Goal: Communication & Community: Answer question/provide support

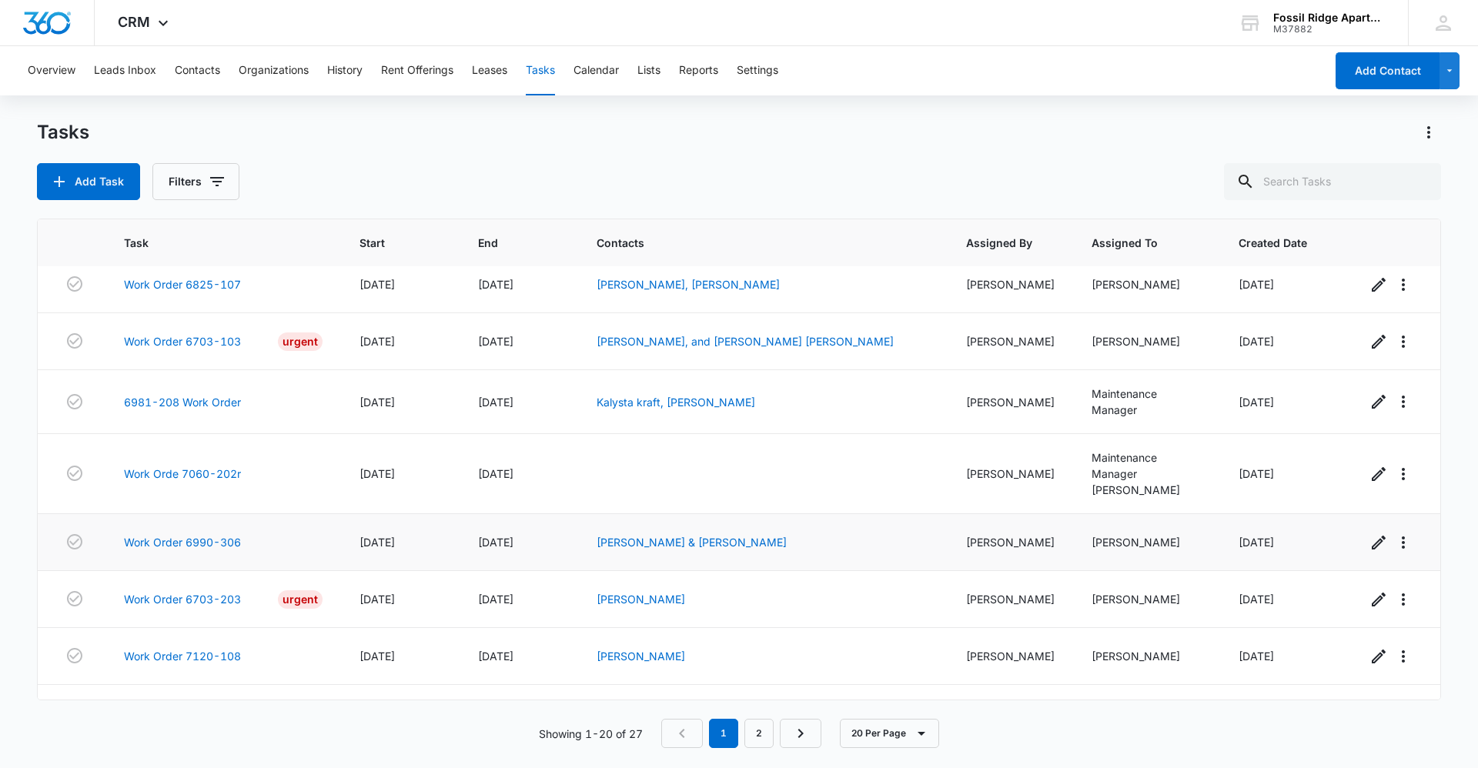
scroll to position [713, 0]
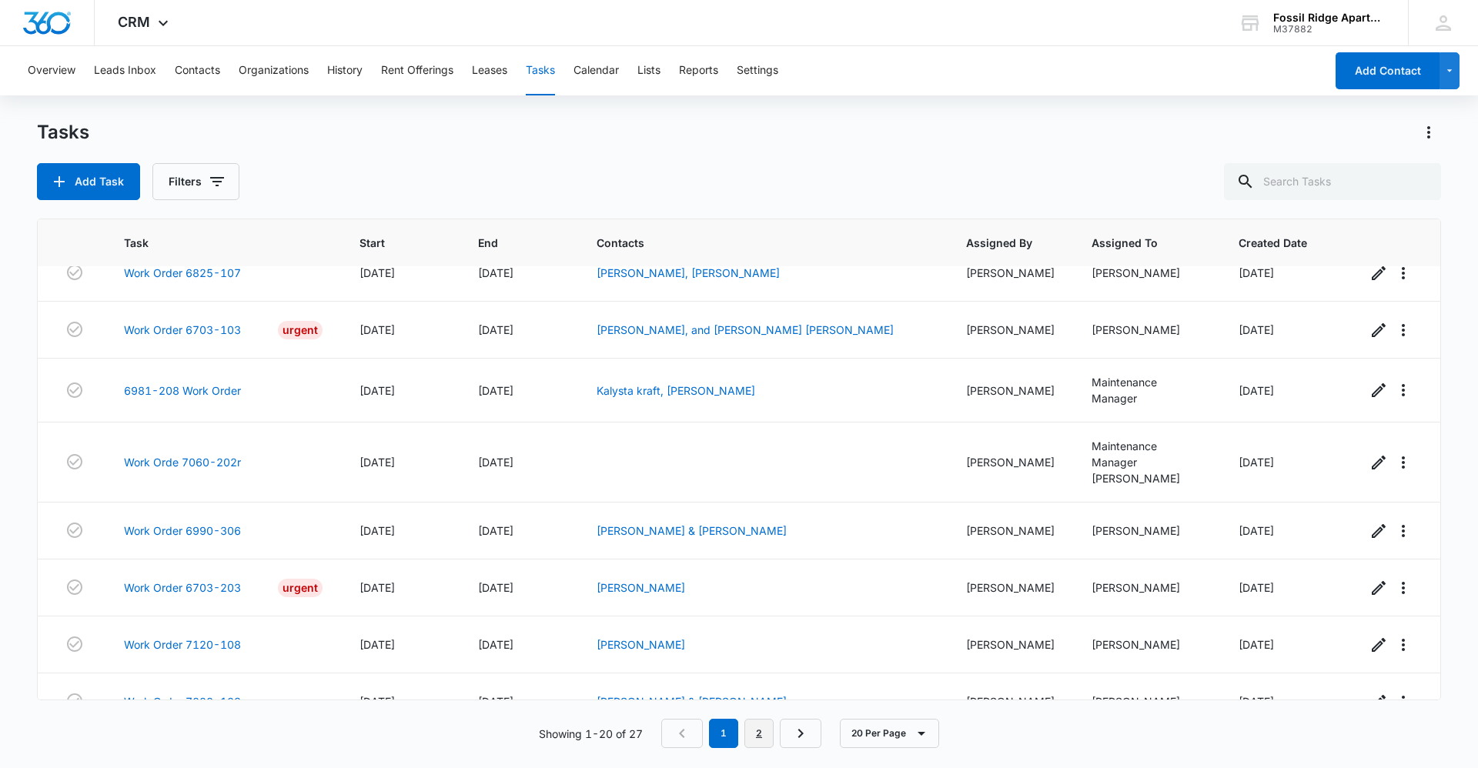
click at [768, 739] on link "2" at bounding box center [758, 733] width 29 height 29
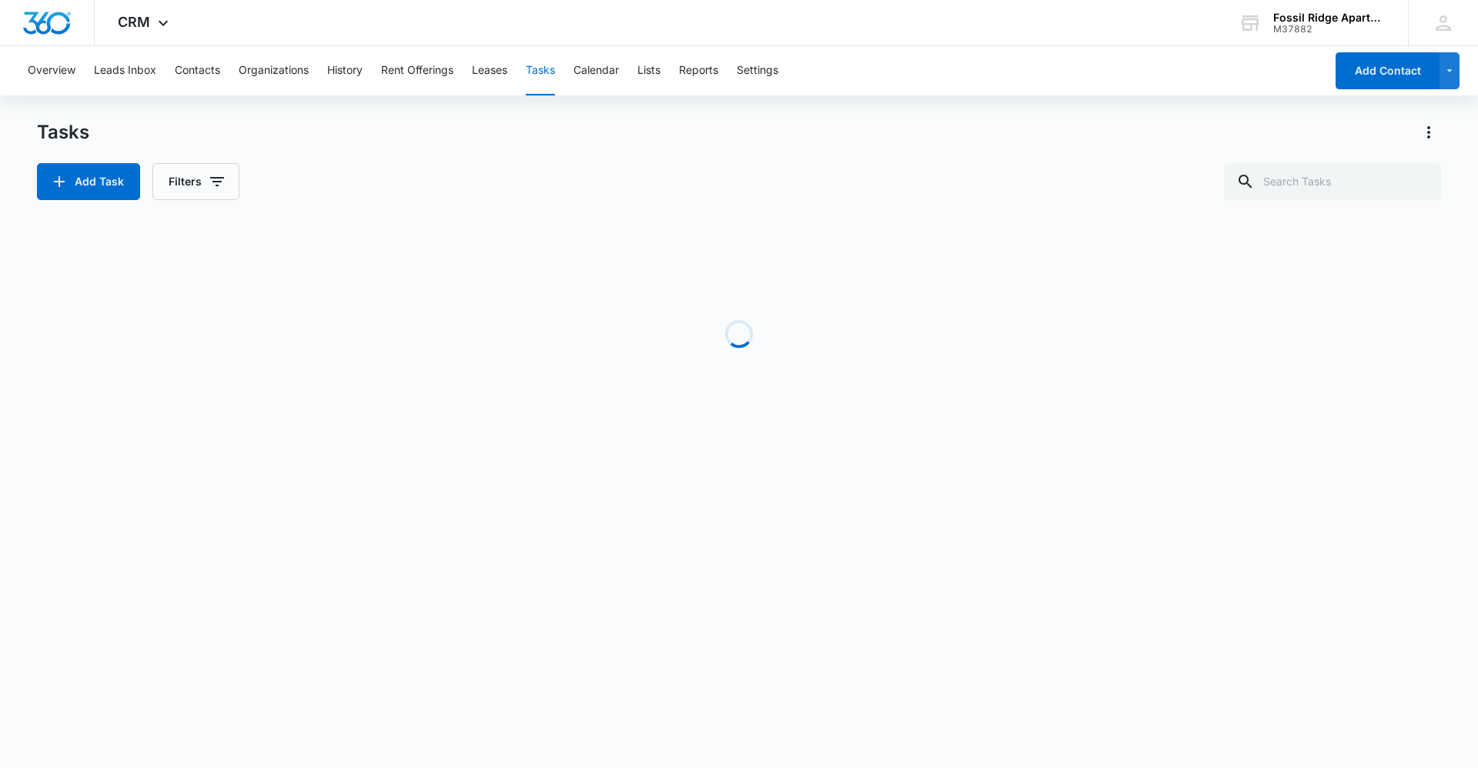
scroll to position [0, 0]
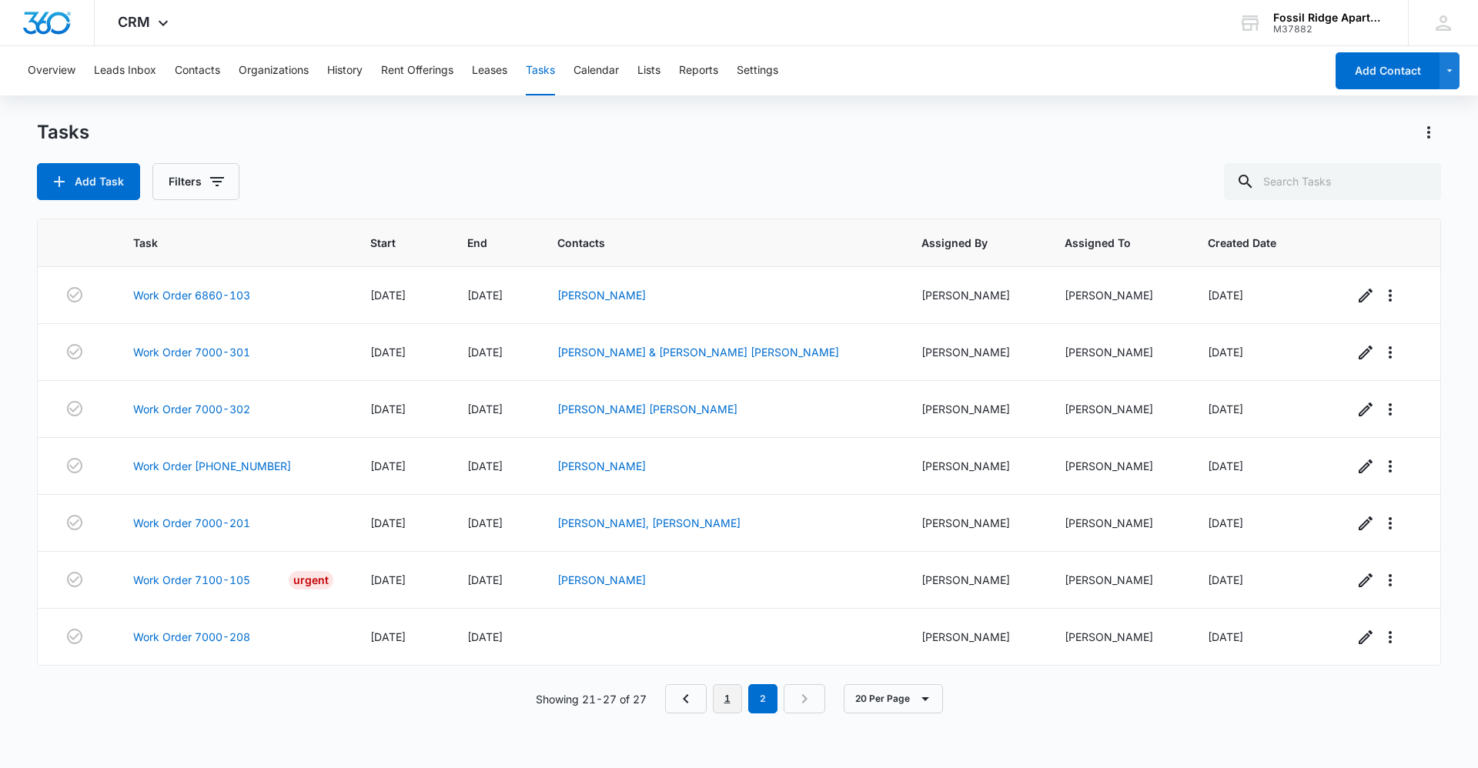
click at [724, 696] on link "1" at bounding box center [727, 698] width 29 height 29
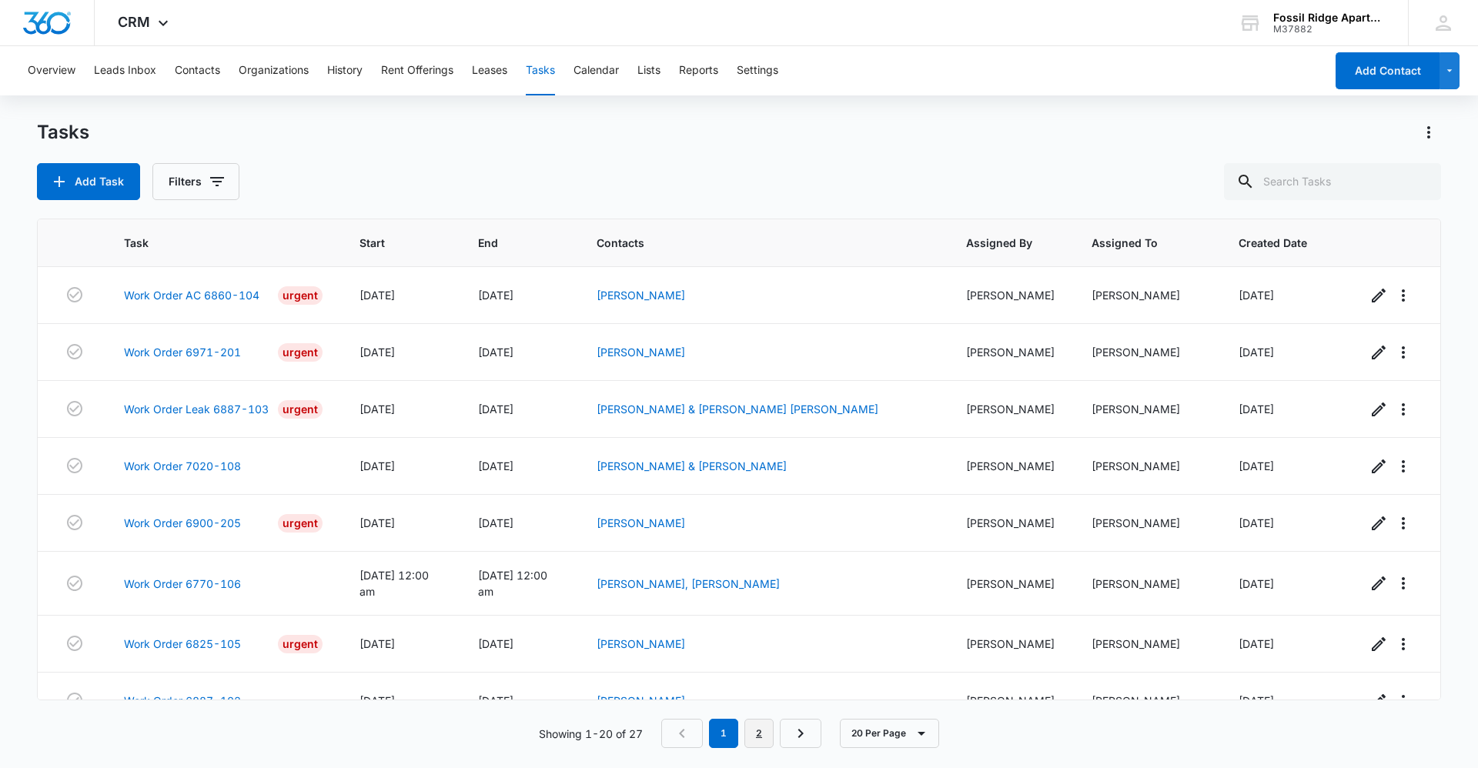
click at [763, 731] on link "2" at bounding box center [758, 733] width 29 height 29
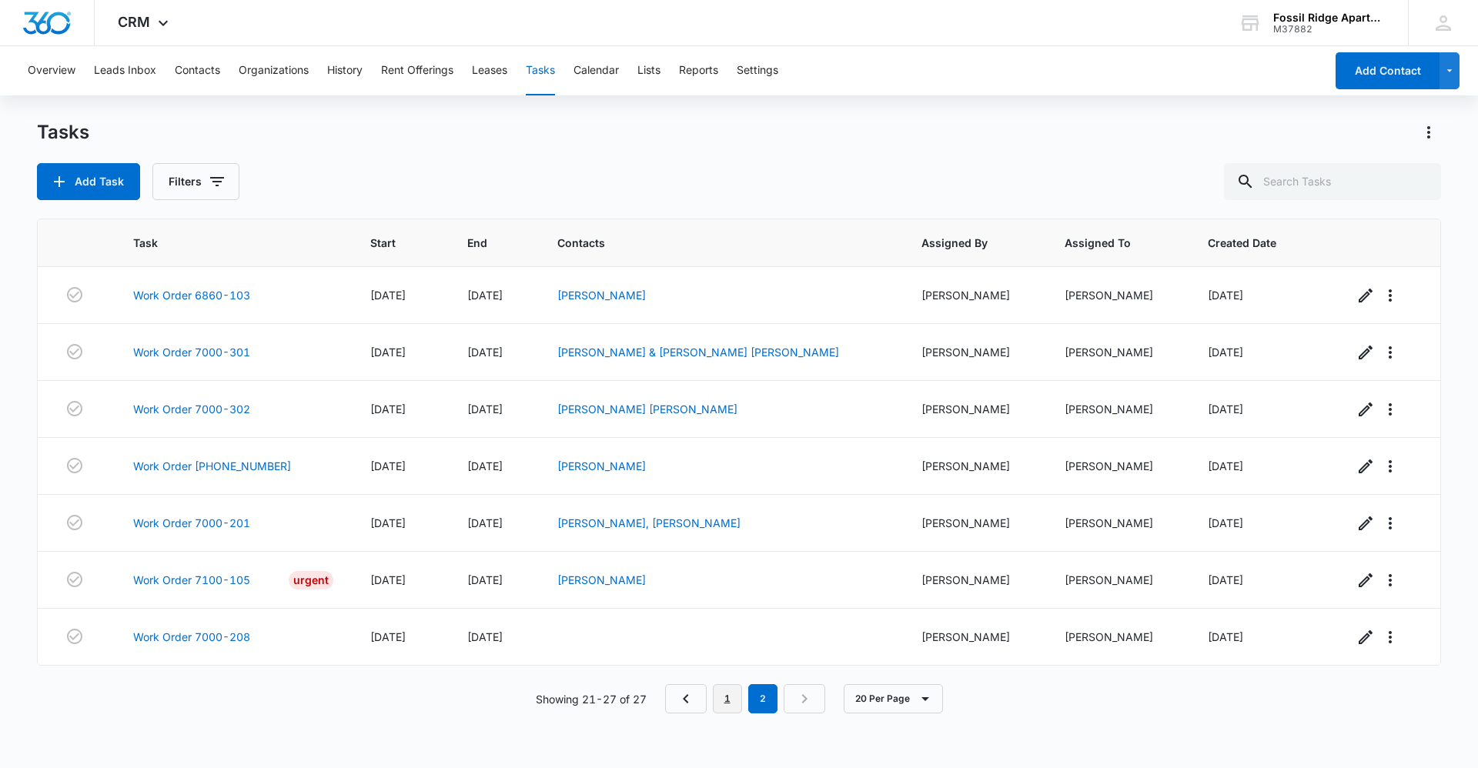
click at [733, 704] on link "1" at bounding box center [727, 698] width 29 height 29
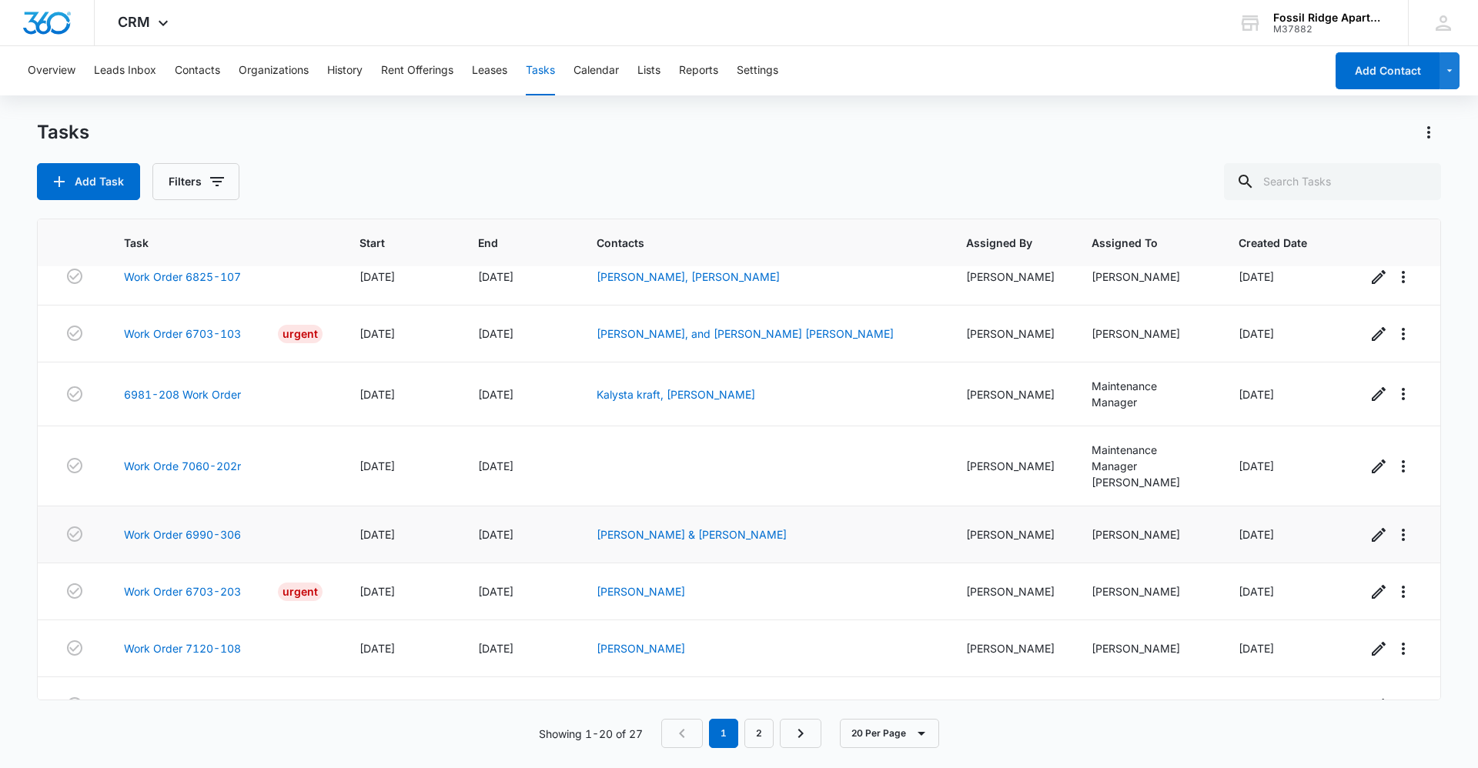
scroll to position [713, 0]
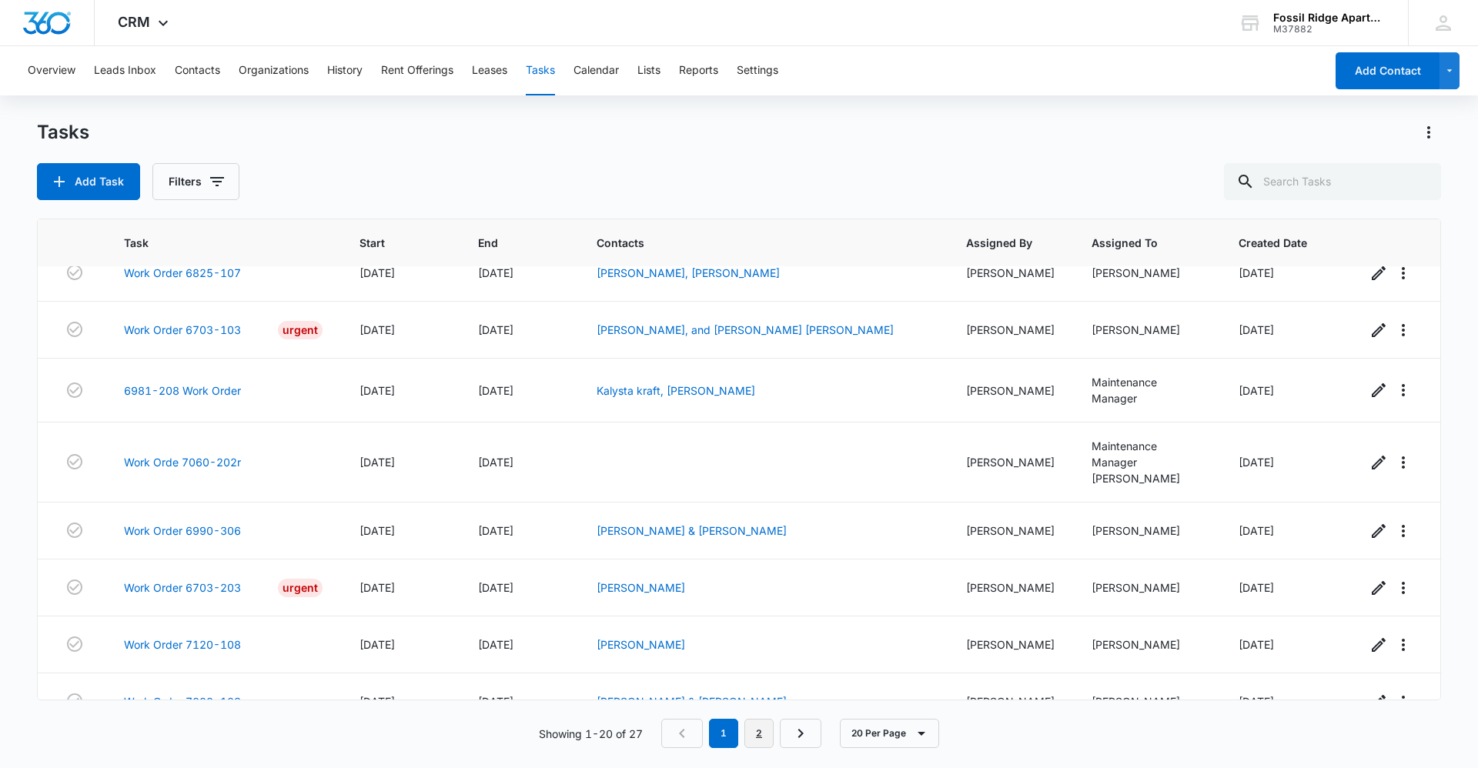
click at [751, 744] on link "2" at bounding box center [758, 733] width 29 height 29
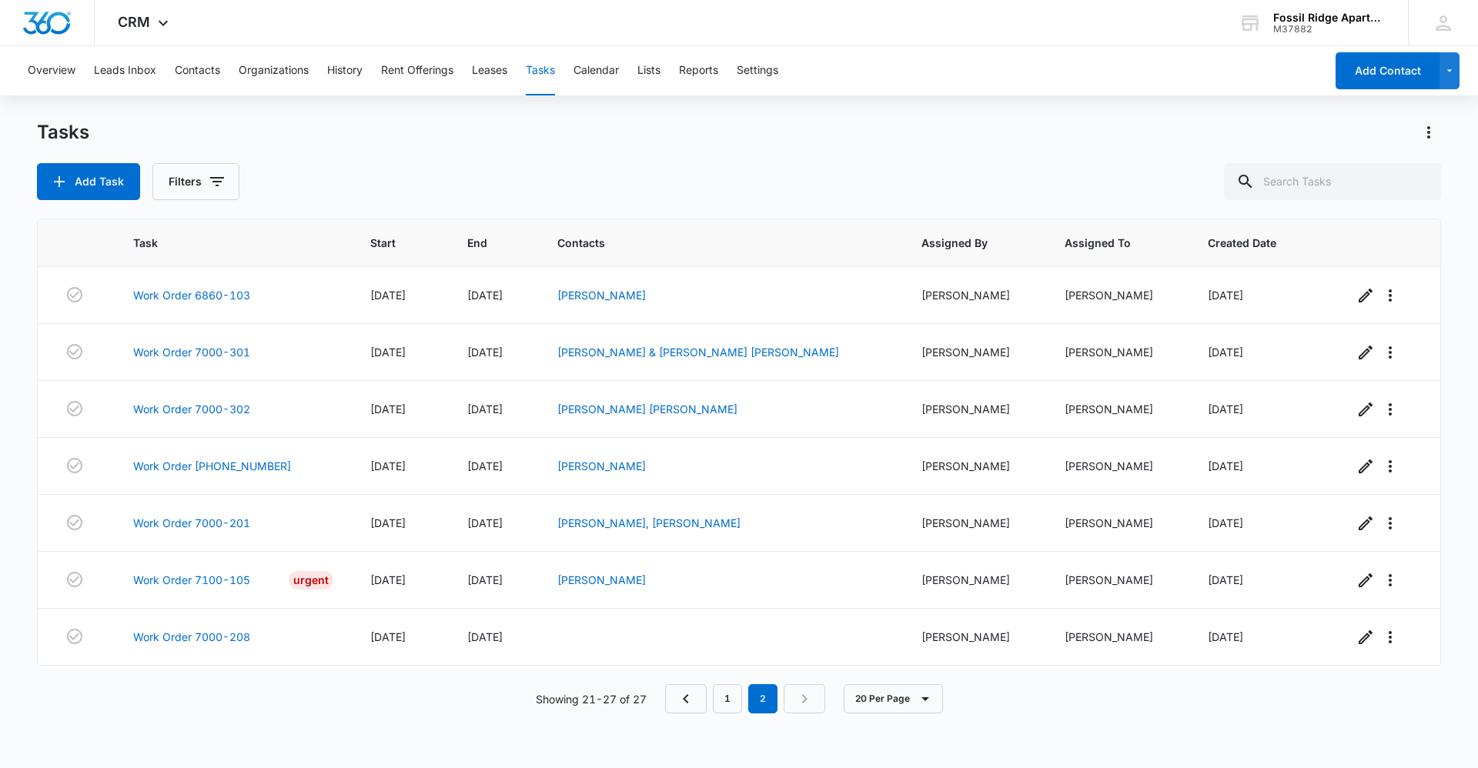
scroll to position [0, 0]
click at [190, 68] on button "Contacts" at bounding box center [197, 70] width 45 height 49
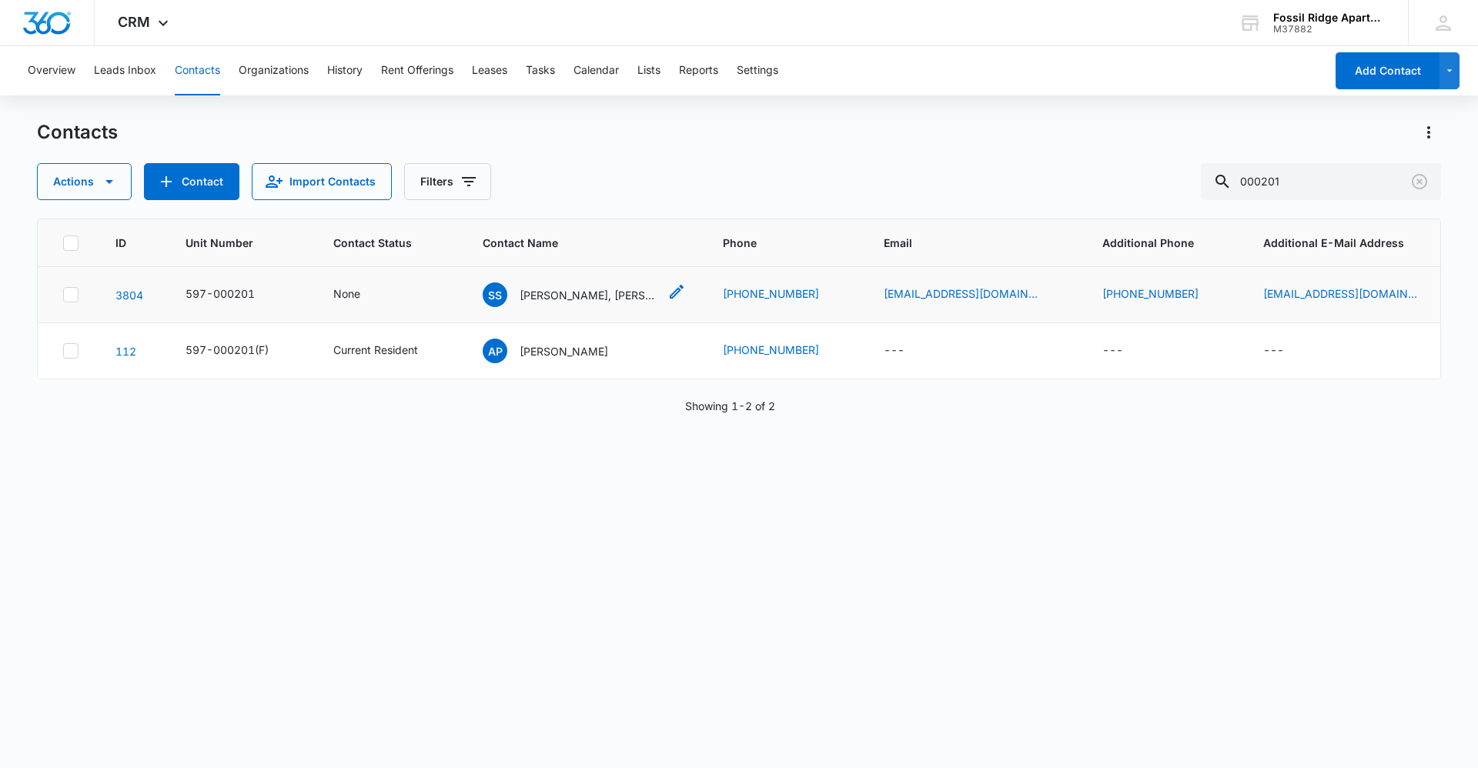
click at [552, 294] on p "[PERSON_NAME], [PERSON_NAME]" at bounding box center [589, 295] width 139 height 16
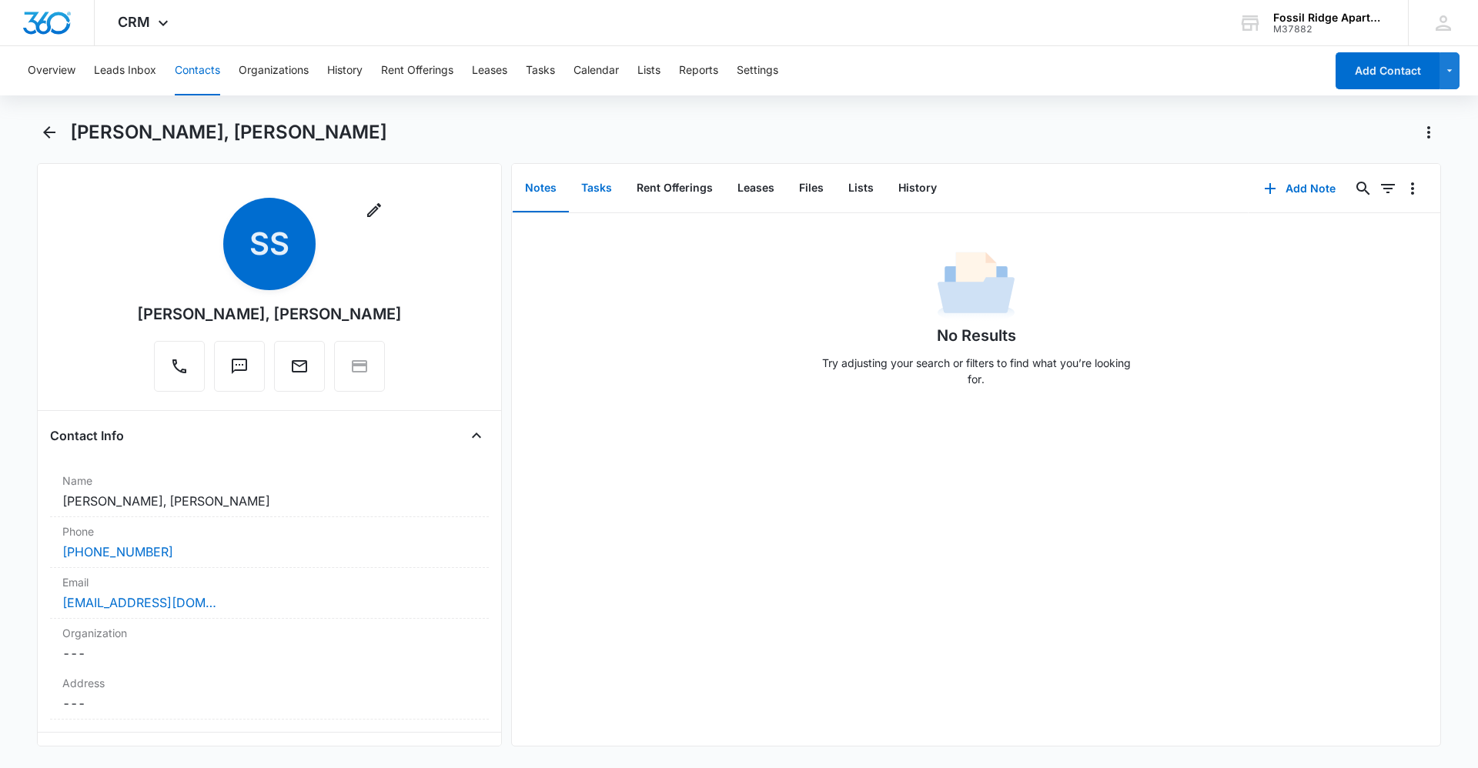
click at [588, 184] on button "Tasks" at bounding box center [596, 189] width 55 height 48
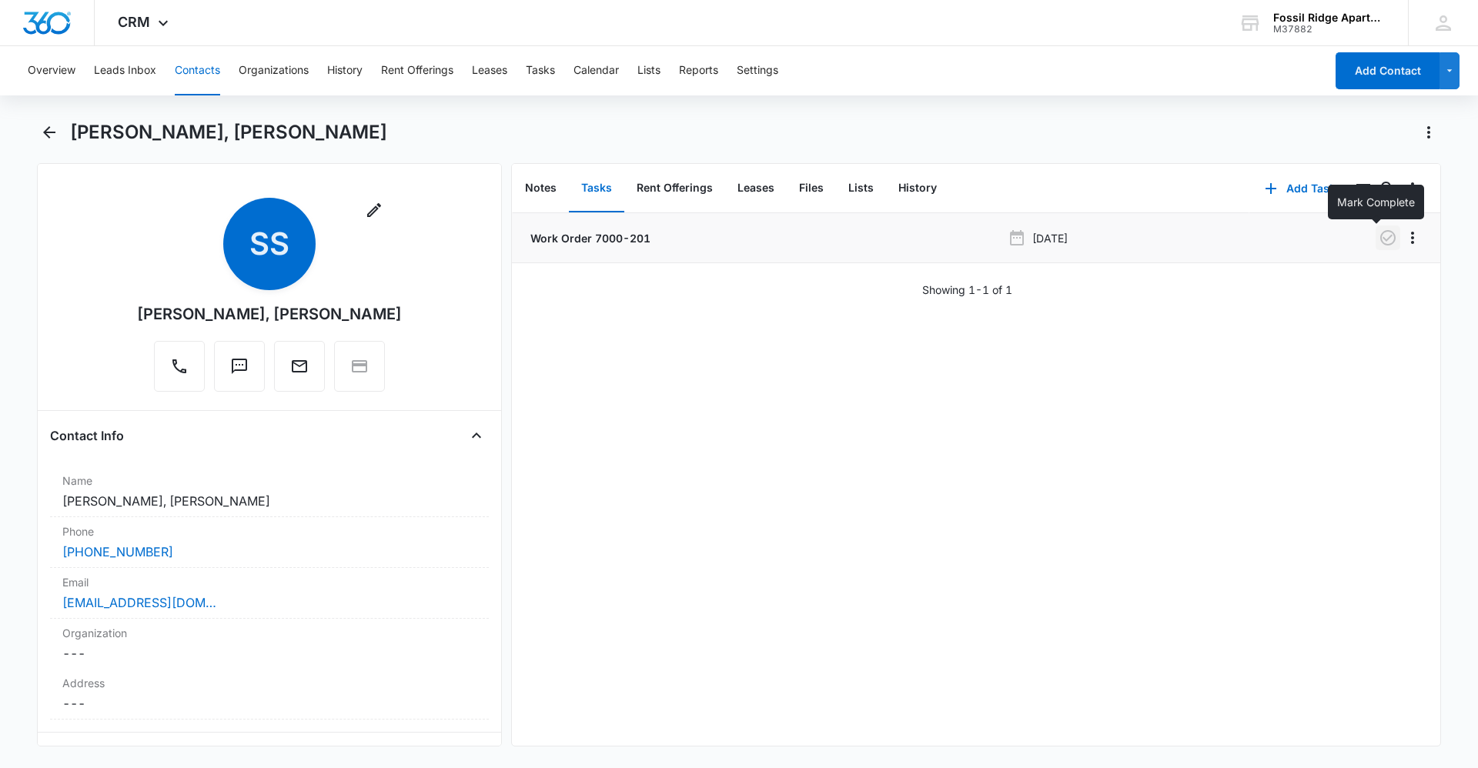
click at [1379, 244] on icon "button" at bounding box center [1388, 238] width 18 height 18
click at [594, 249] on li "Work Order 7000-201 [DATE]" at bounding box center [976, 238] width 928 height 50
click at [621, 234] on p "Work Order 7000-201" at bounding box center [588, 238] width 123 height 16
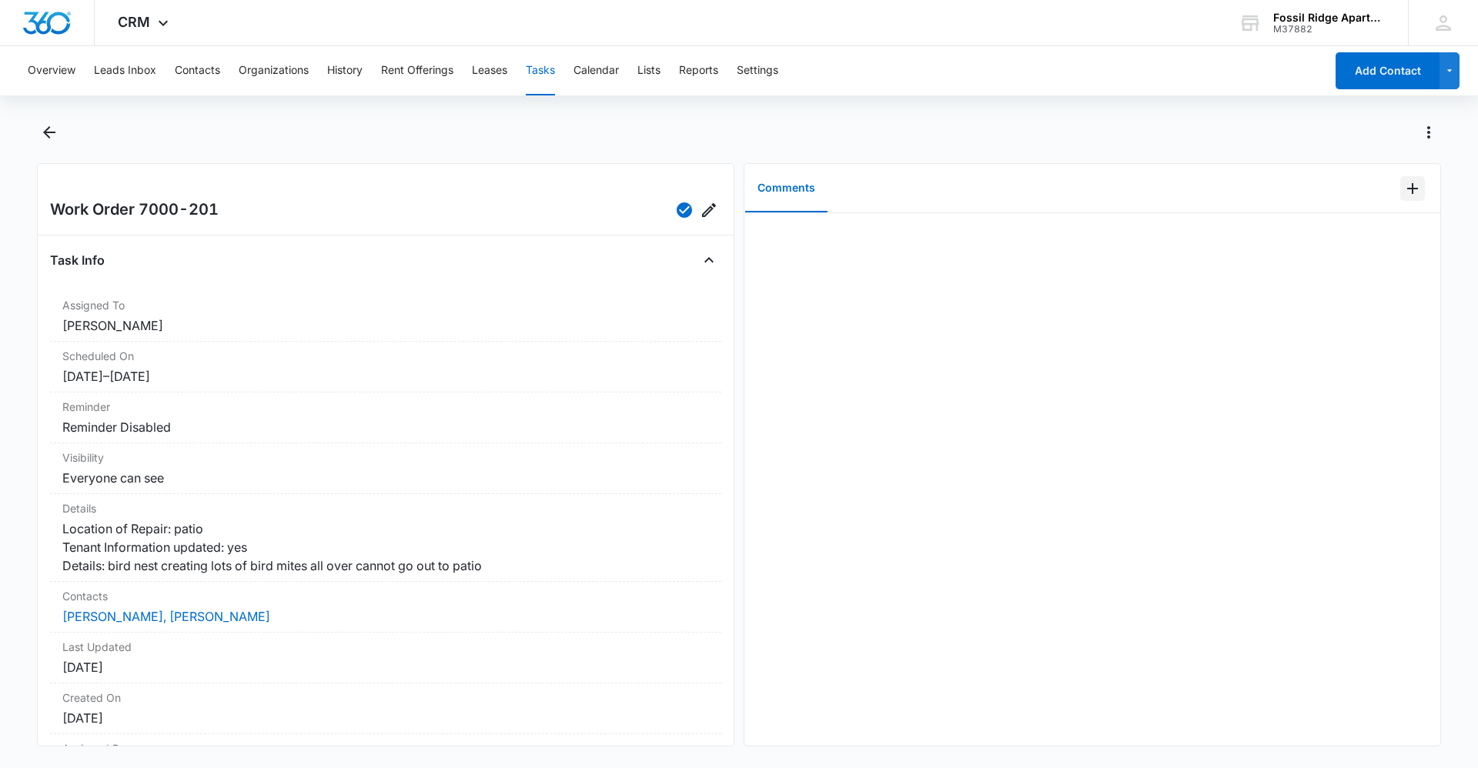
click at [1409, 195] on icon "Add Comment" at bounding box center [1412, 188] width 18 height 18
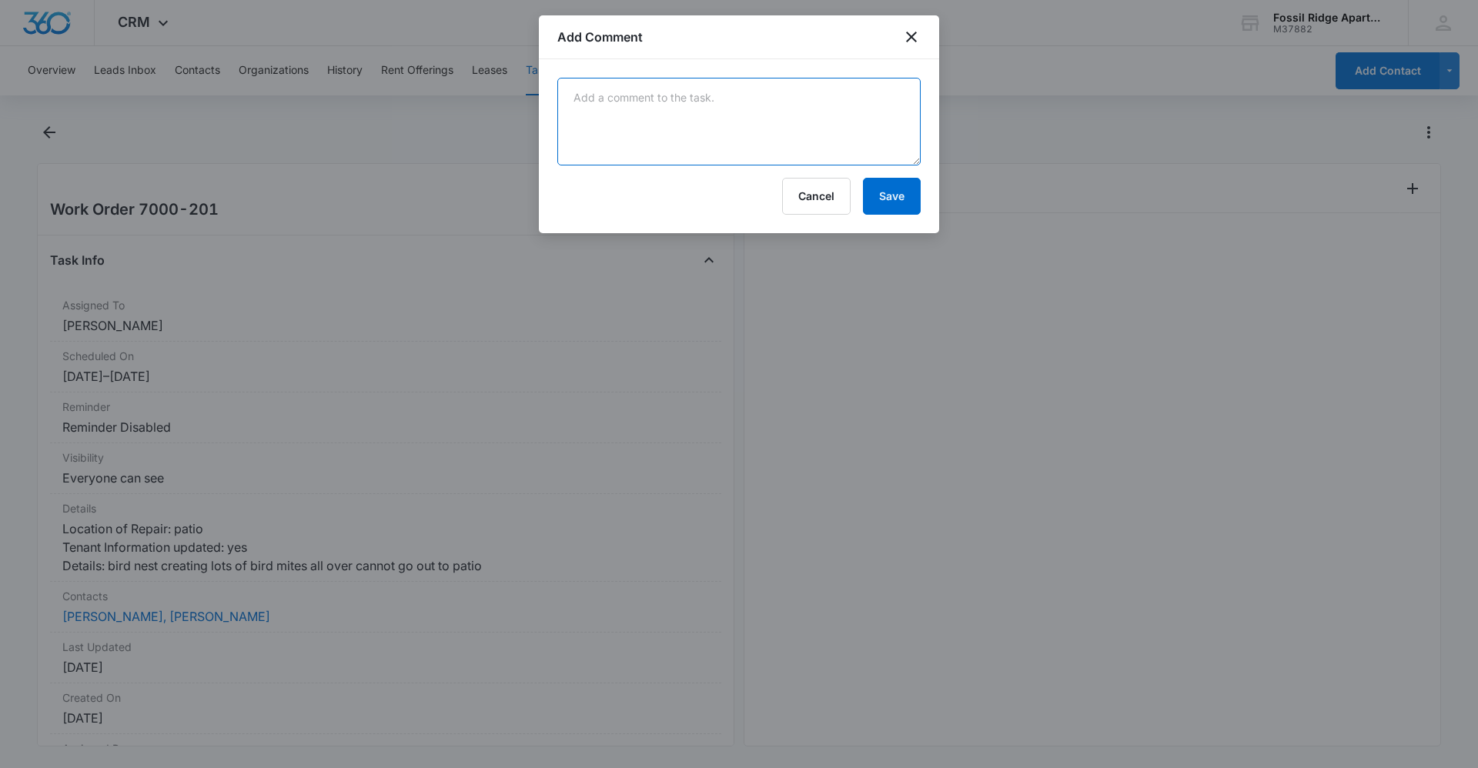
click at [825, 149] on textarea at bounding box center [738, 122] width 363 height 88
type textarea "p"
type textarea "P"
drag, startPoint x: 724, startPoint y: 119, endPoint x: 785, endPoint y: 96, distance: 65.5
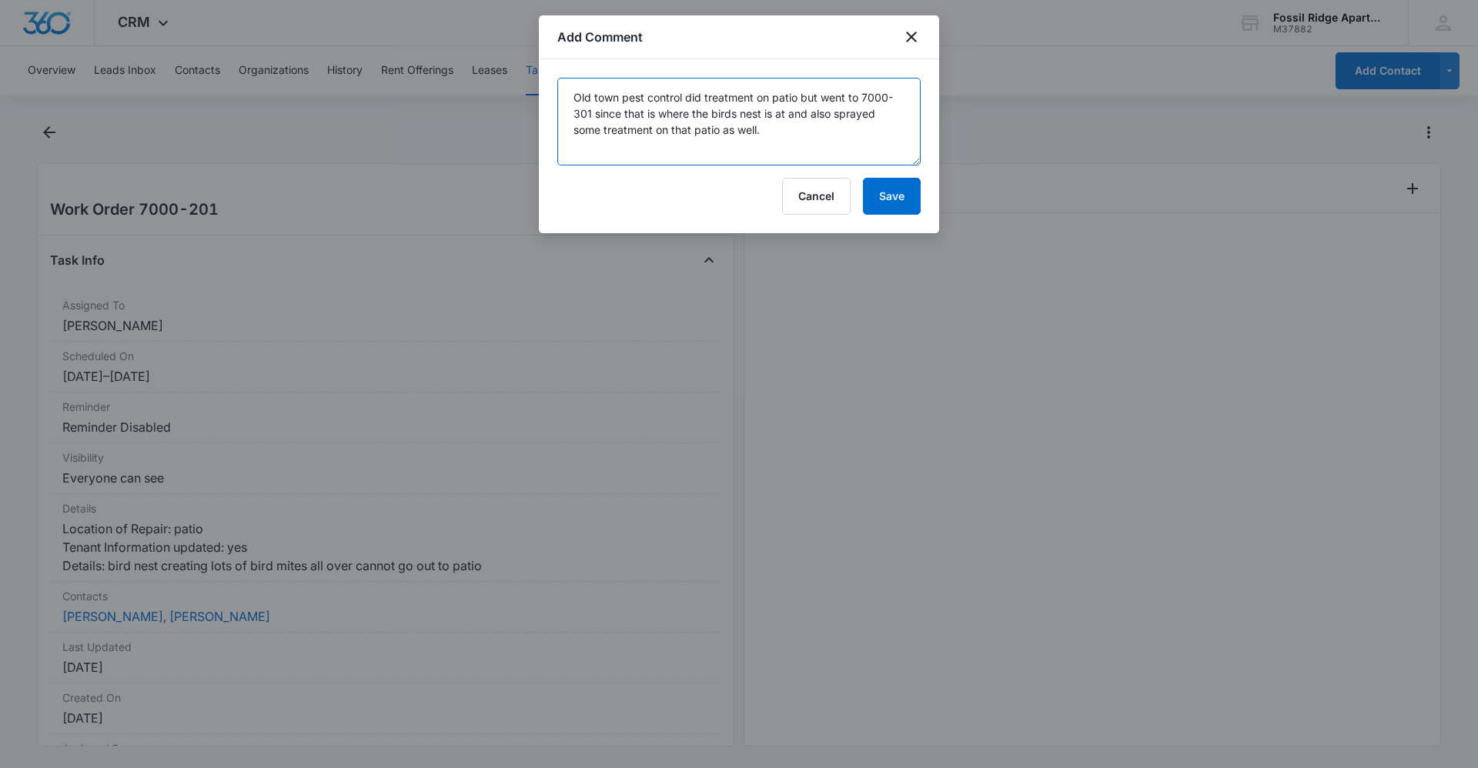
click at [775, 99] on textarea "Old town pest control did treatment on patio but went to 7000-301 since that is…" at bounding box center [738, 122] width 363 height 88
click at [765, 148] on textarea "Old town pest control did treatment on patio but went to 7000-301 since that is…" at bounding box center [738, 122] width 363 height 88
click at [810, 101] on textarea "Old town pest control did treatment on patio but went to 7000-301 since that is…" at bounding box center [738, 122] width 363 height 88
click at [821, 99] on textarea "Old town pest control did treatment on patio but went to 7000-301 since that is…" at bounding box center [738, 122] width 363 height 88
type textarea "Old town pest control did treatment on patio but also went to 7000-301 since th…"
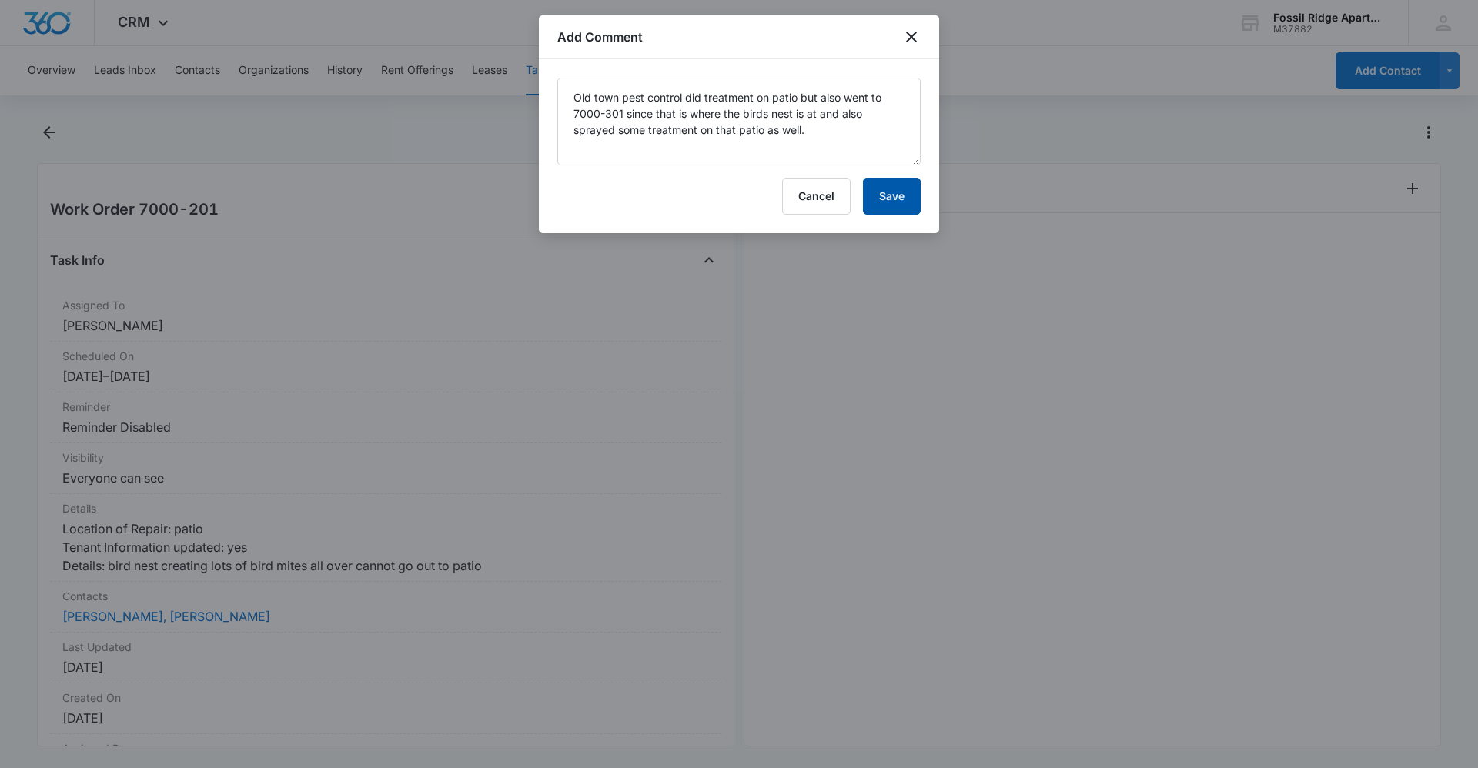
click at [906, 199] on button "Save" at bounding box center [892, 196] width 58 height 37
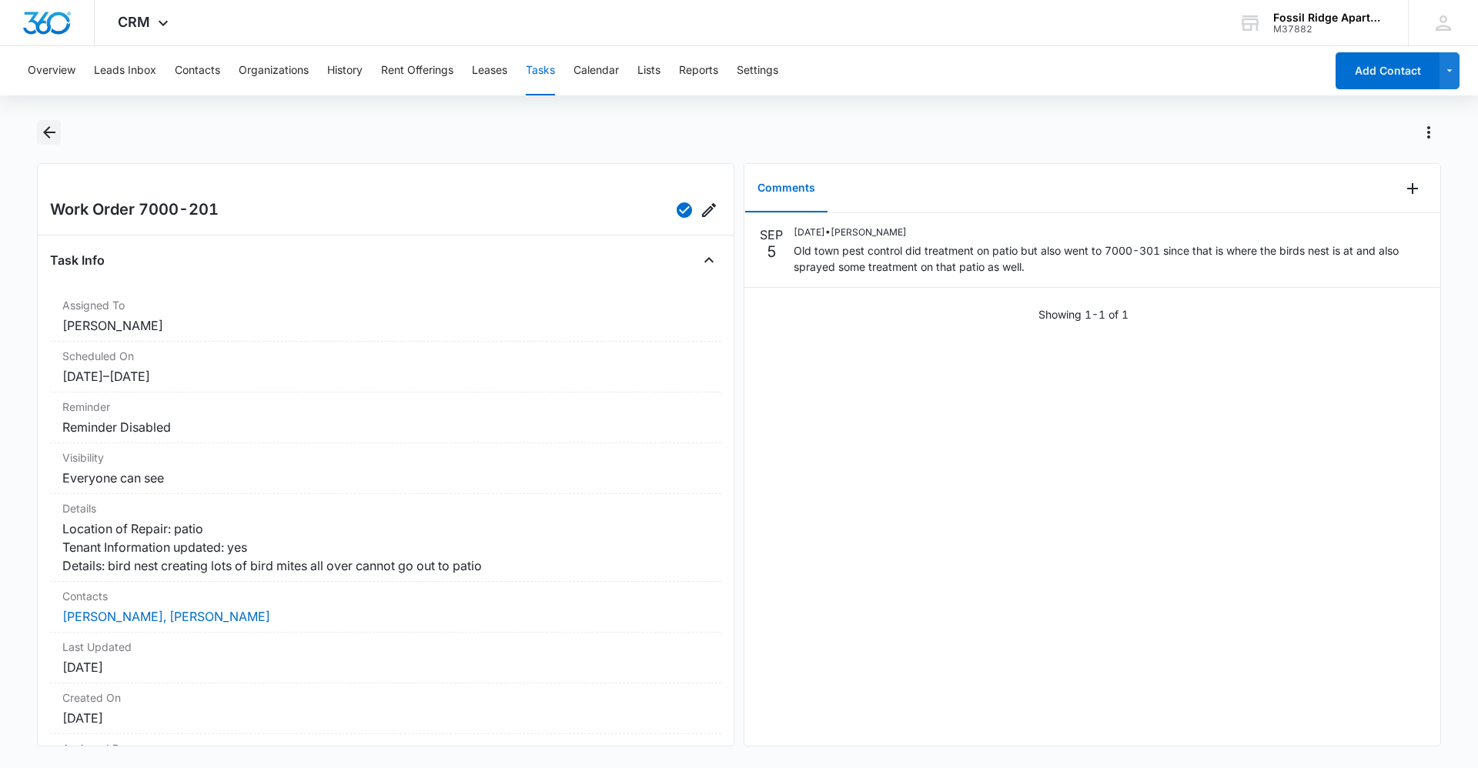
click at [50, 129] on icon "Back" at bounding box center [49, 132] width 18 height 18
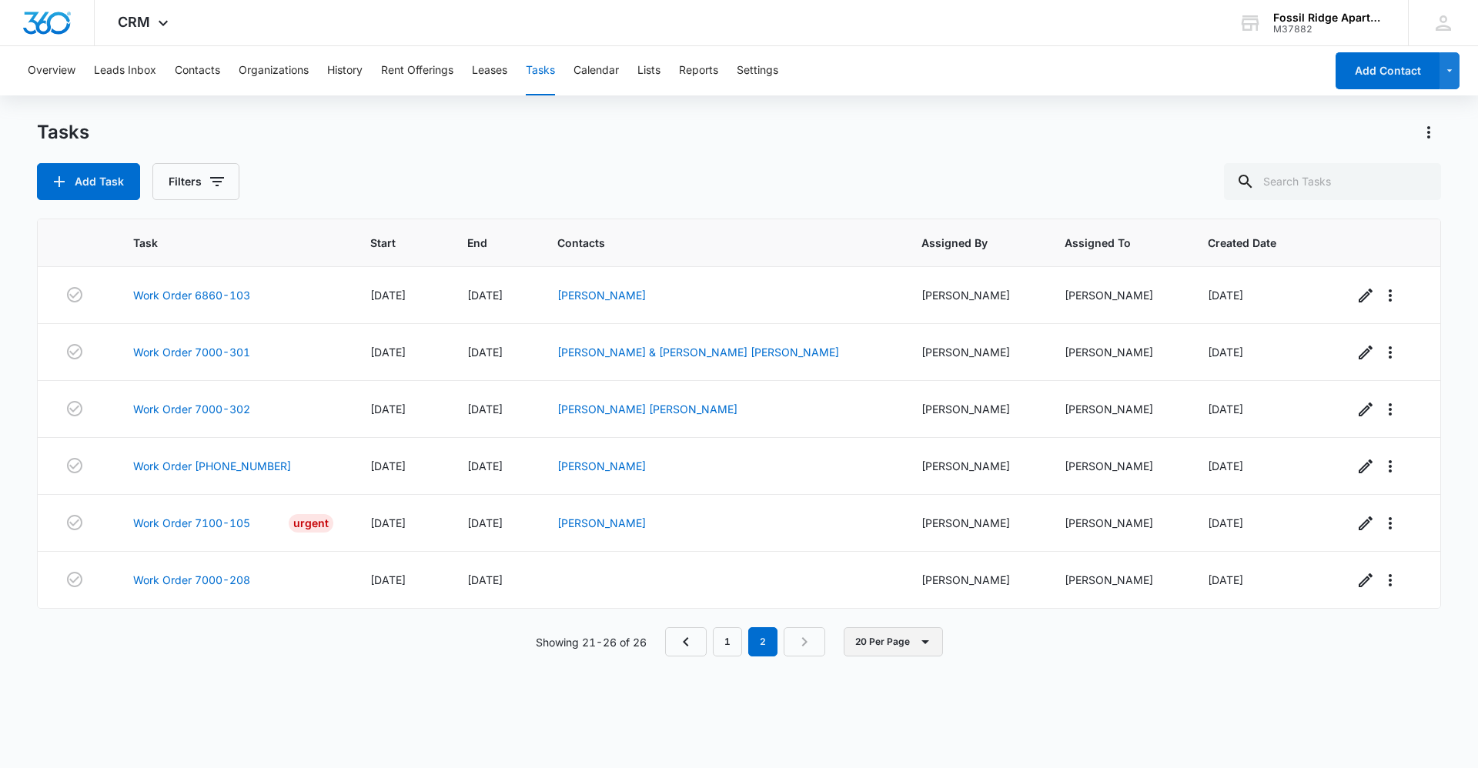
click at [898, 647] on button "20 Per Page" at bounding box center [893, 641] width 99 height 29
click at [908, 728] on div "50 Per Page" at bounding box center [895, 733] width 63 height 11
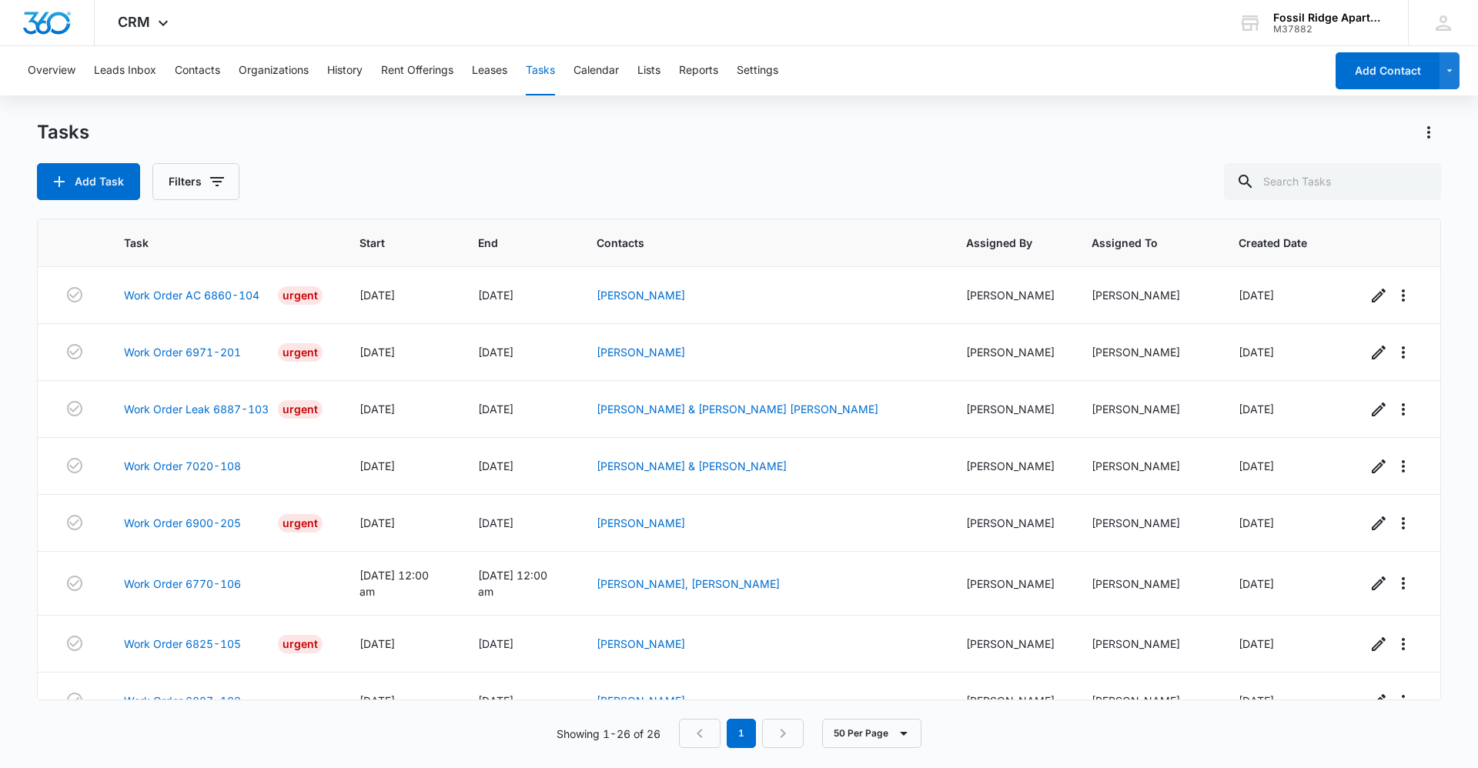
click at [850, 142] on div "Tasks" at bounding box center [739, 132] width 1404 height 25
